Goal: Use online tool/utility: Use online tool/utility

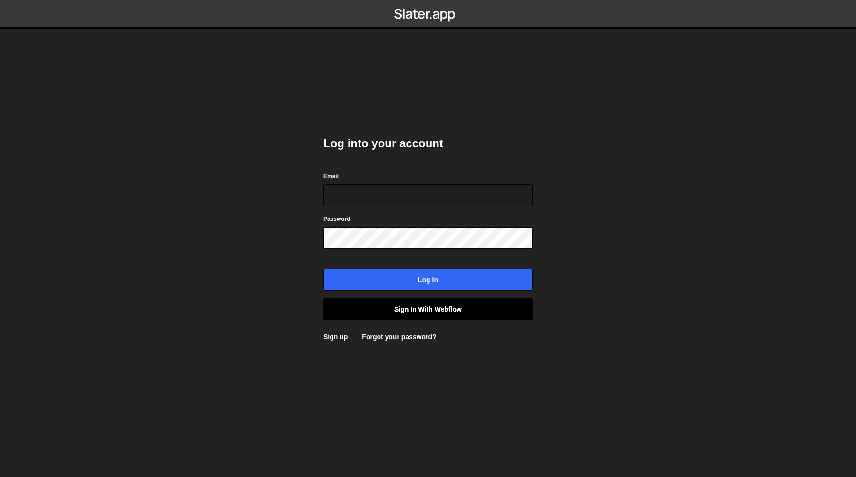
click at [403, 309] on link "Sign in with Webflow" at bounding box center [427, 310] width 209 height 22
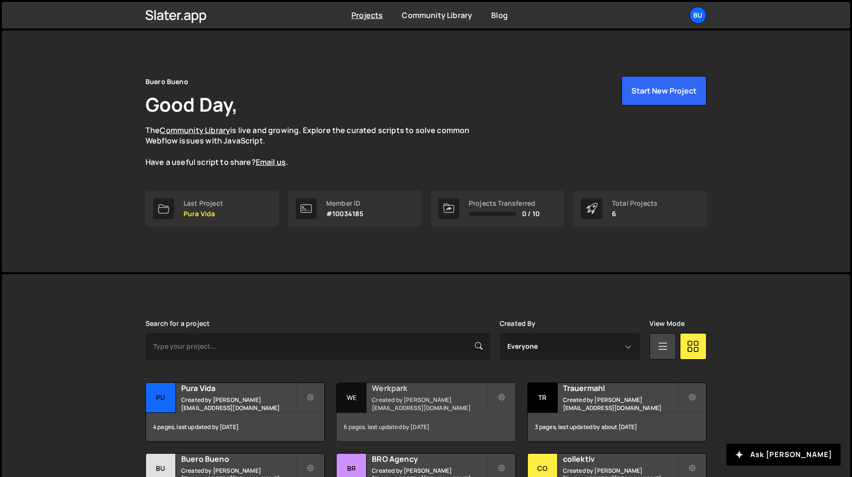
click at [415, 390] on h2 "Werkpark" at bounding box center [429, 388] width 115 height 10
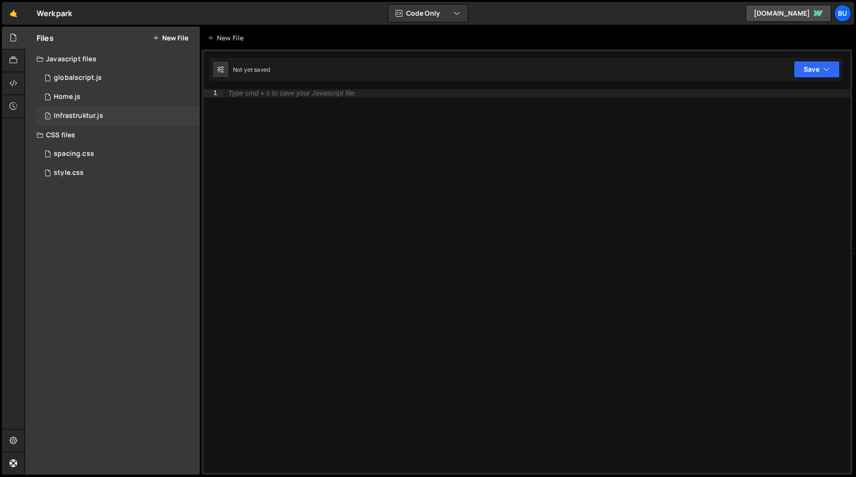
click at [94, 120] on div "Infrastruktur.js" at bounding box center [78, 116] width 49 height 9
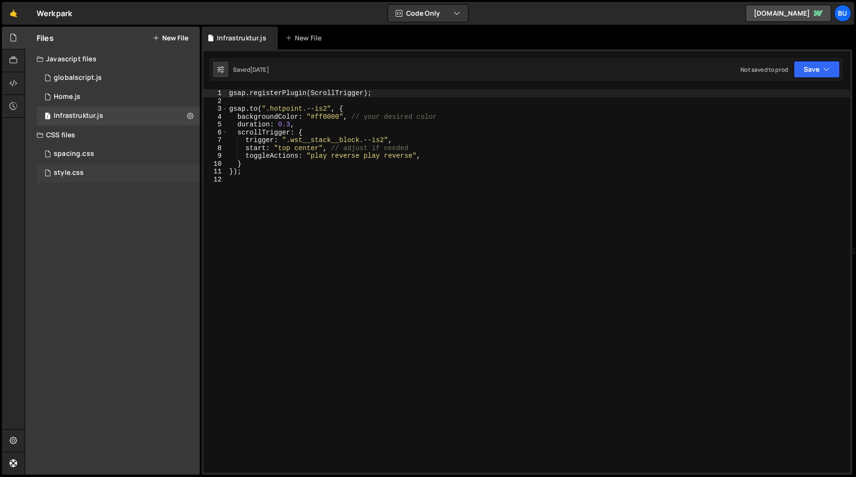
click at [91, 171] on div "style.css 0" at bounding box center [118, 173] width 163 height 19
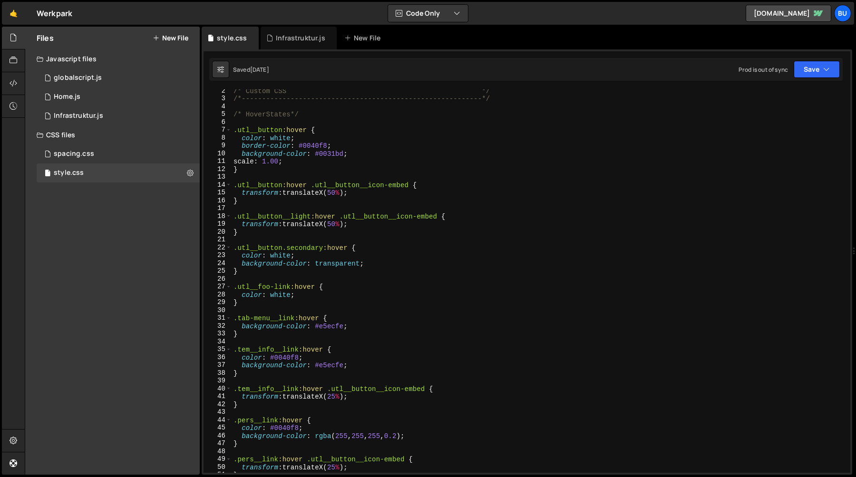
scroll to position [10, 0]
click at [306, 210] on div "/* Custom CSS */ /*-----------------------------------------------------------*…" at bounding box center [539, 286] width 615 height 399
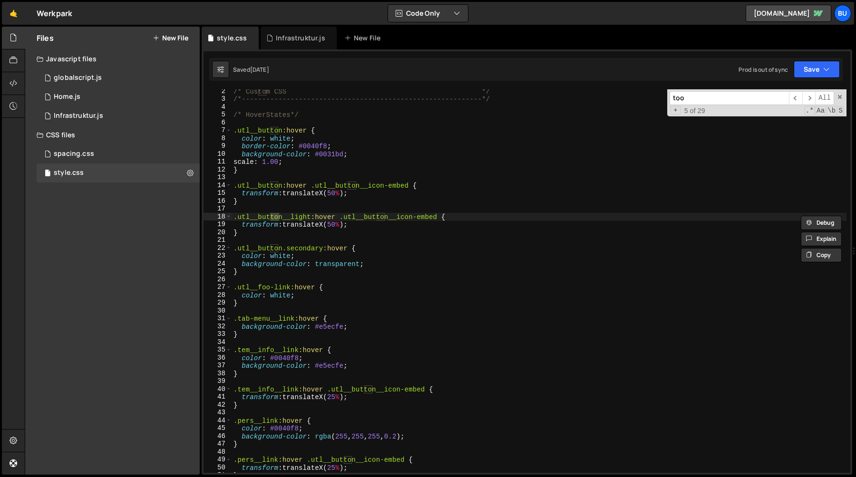
scroll to position [294, 0]
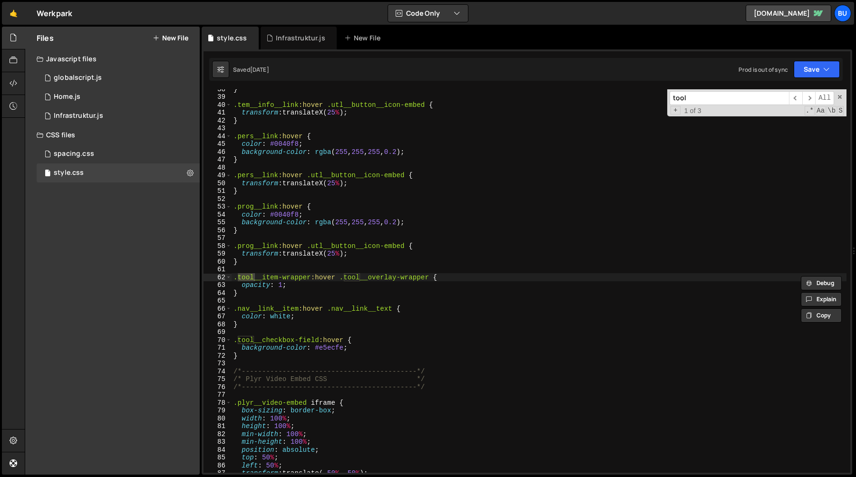
type input "tool"
click at [310, 287] on div "} .tem__info__link :hover .utl__button__icon-embed { transform : translateX( 25…" at bounding box center [539, 284] width 615 height 399
click at [281, 285] on div "} .tem__info__link :hover .utl__button__icon-embed { transform : translateX( 25…" at bounding box center [539, 284] width 615 height 399
type textarea "opacity: 0;"
